Goal: Find contact information: Find contact information

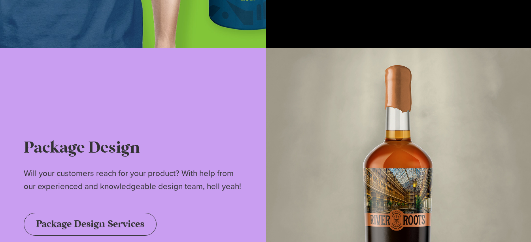
scroll to position [1423, 0]
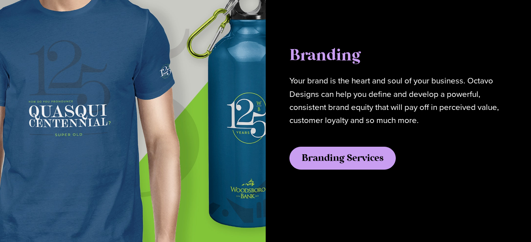
click at [328, 153] on span "Branding Services" at bounding box center [342, 157] width 82 height 9
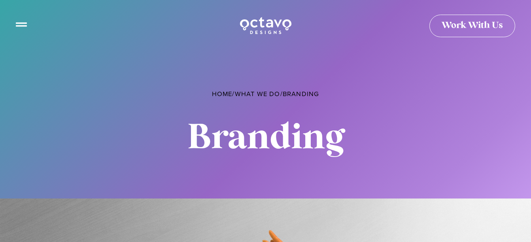
click at [24, 26] on icon at bounding box center [21, 21] width 11 height 11
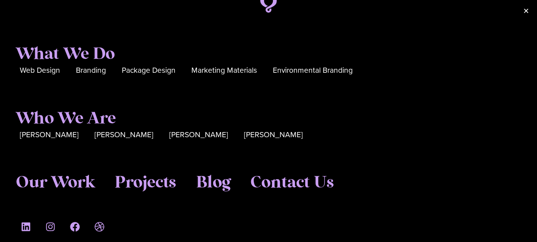
scroll to position [33, 0]
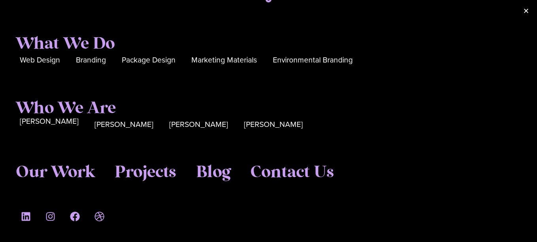
click at [48, 127] on div "Sue Hough" at bounding box center [49, 124] width 59 height 13
click at [45, 122] on span "Sue Hough" at bounding box center [49, 121] width 59 height 12
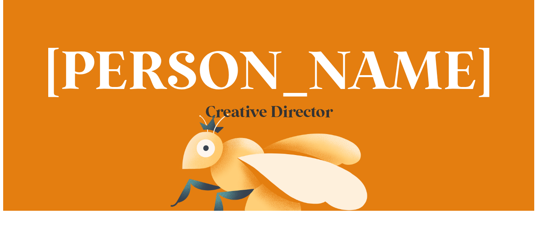
scroll to position [40, 0]
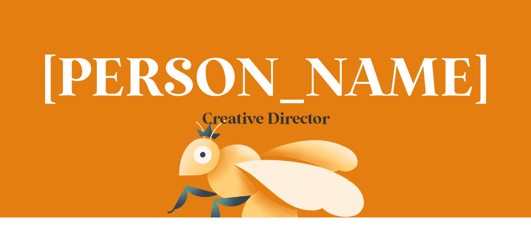
click at [21, 25] on icon at bounding box center [21, 21] width 11 height 11
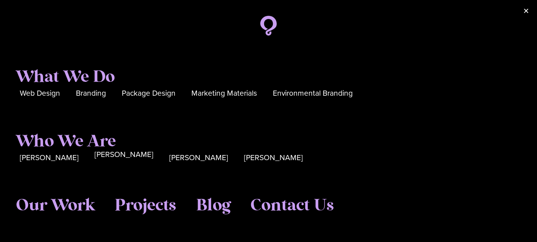
click at [94, 158] on span "[PERSON_NAME]" at bounding box center [123, 155] width 59 height 12
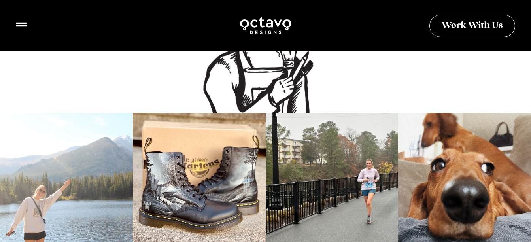
scroll to position [711, 0]
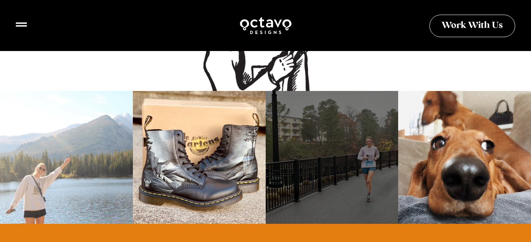
click at [307, 153] on div at bounding box center [332, 157] width 133 height 133
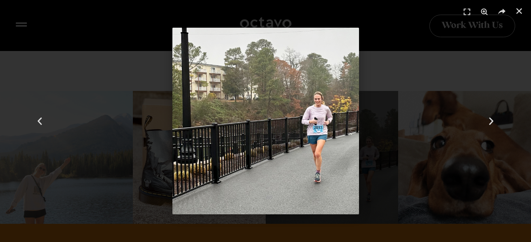
click at [373, 33] on div "3 / 4" at bounding box center [265, 121] width 475 height 187
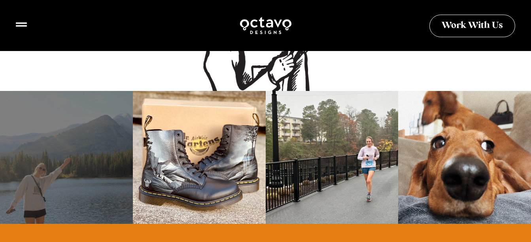
click at [43, 177] on div at bounding box center [66, 157] width 133 height 133
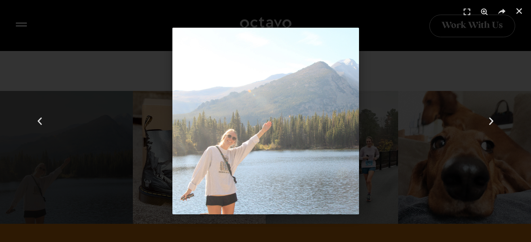
click at [409, 31] on div "1 / 4" at bounding box center [265, 121] width 475 height 187
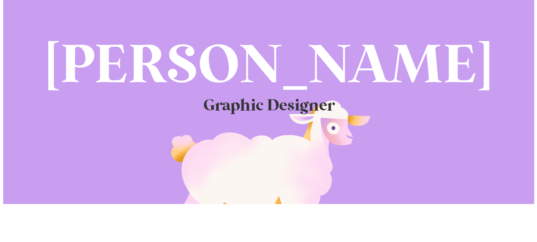
scroll to position [0, 0]
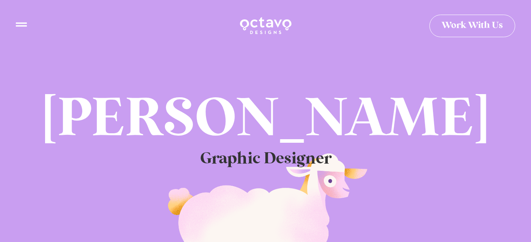
click at [21, 23] on icon at bounding box center [21, 21] width 11 height 4
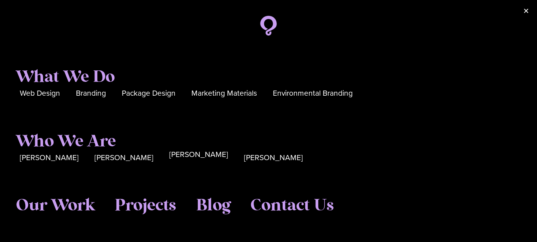
click at [169, 157] on span "Cory McNamee" at bounding box center [198, 155] width 59 height 12
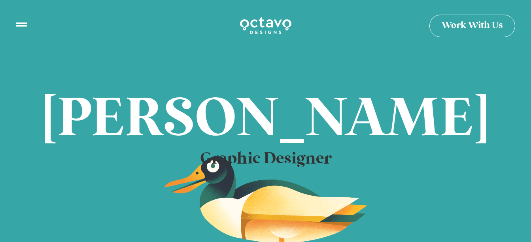
click at [24, 28] on div at bounding box center [21, 26] width 11 height 15
click at [21, 26] on icon at bounding box center [21, 21] width 11 height 11
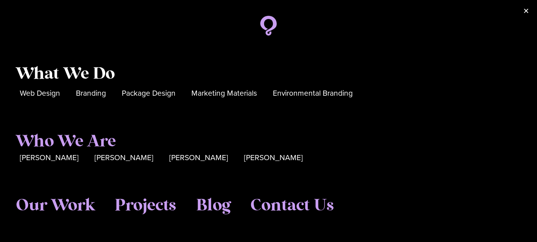
click at [45, 77] on span "What We Do" at bounding box center [65, 74] width 99 height 20
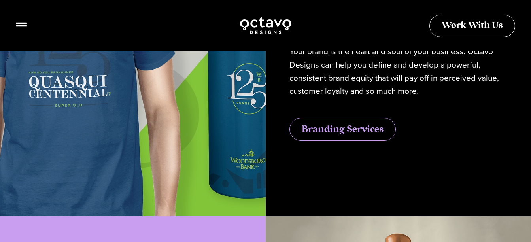
scroll to position [277, 0]
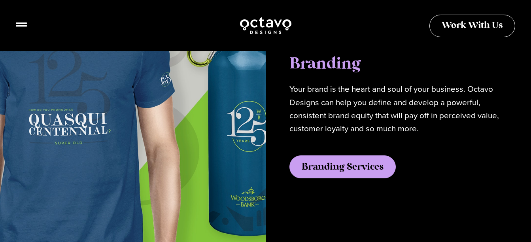
click at [332, 171] on span "Branding Services" at bounding box center [342, 166] width 82 height 9
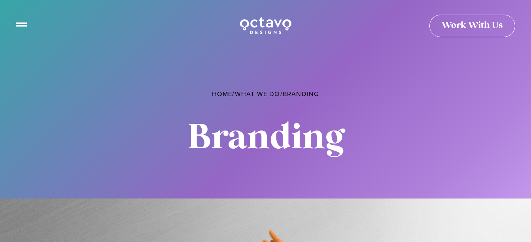
click at [458, 26] on span "Work With Us" at bounding box center [471, 22] width 61 height 9
